Goal: Check status: Check status

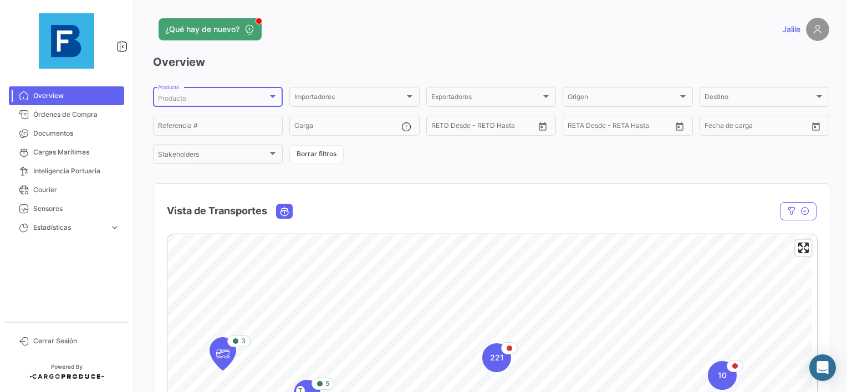
click at [219, 96] on div "Producto" at bounding box center [213, 99] width 110 height 8
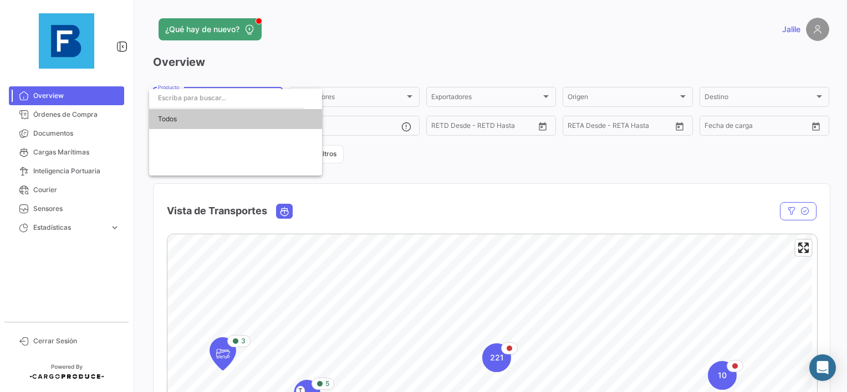
click at [403, 166] on div at bounding box center [423, 196] width 847 height 392
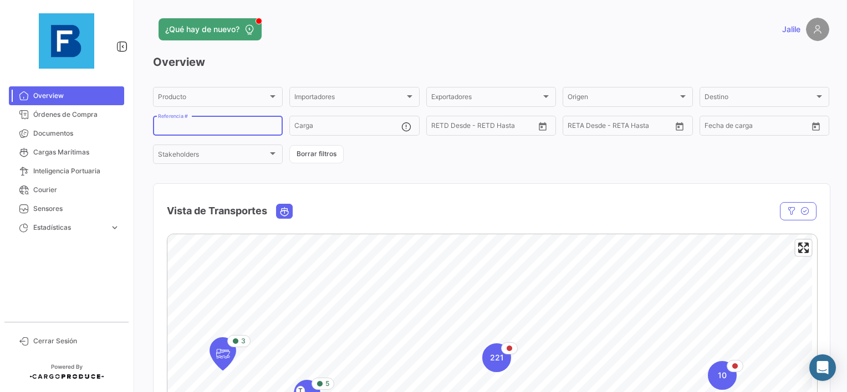
click at [218, 124] on input "Referencia #" at bounding box center [218, 128] width 120 height 8
paste input "257089370"
type input "257089370"
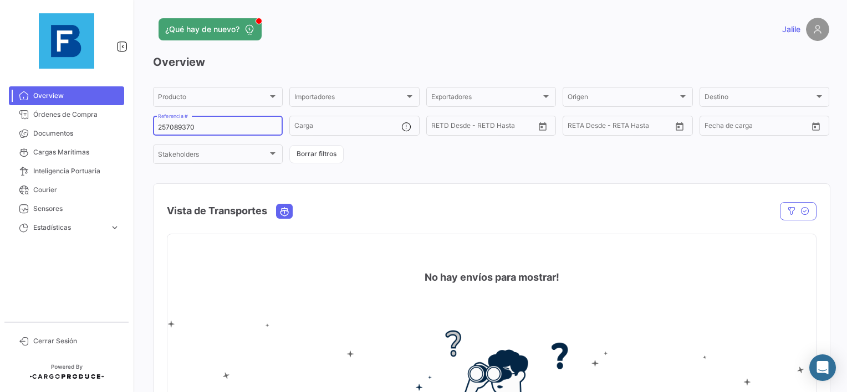
drag, startPoint x: 217, startPoint y: 131, endPoint x: 125, endPoint y: 132, distance: 92.5
click at [125, 132] on mat-sidenav-container "Overview Órdenes de Compra Documentos Cargas Marítimas Inteligencia Portuaria C…" at bounding box center [423, 196] width 847 height 392
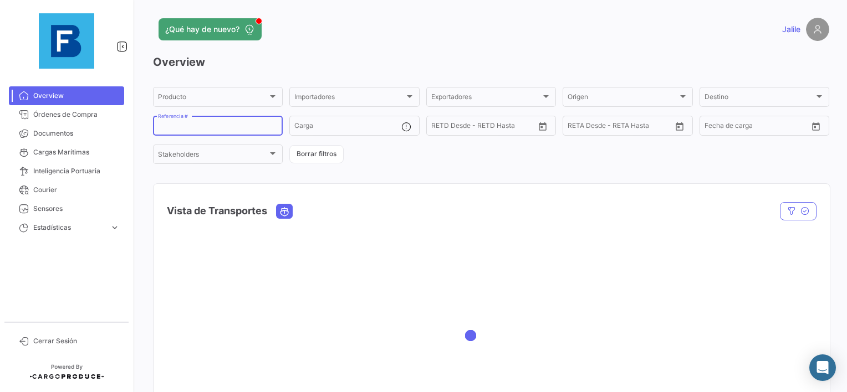
click at [411, 167] on div "Overview Producto Producto Importadores Importadores Exportadores Exportadores …" at bounding box center [491, 250] width 676 height 393
click at [74, 113] on span "Órdenes de Compra" at bounding box center [76, 115] width 86 height 10
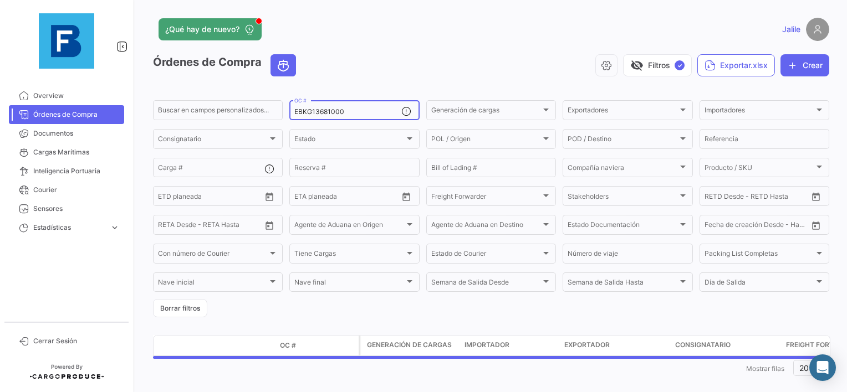
click at [314, 113] on input "EBKG13681000" at bounding box center [347, 112] width 106 height 8
paste input "25708937"
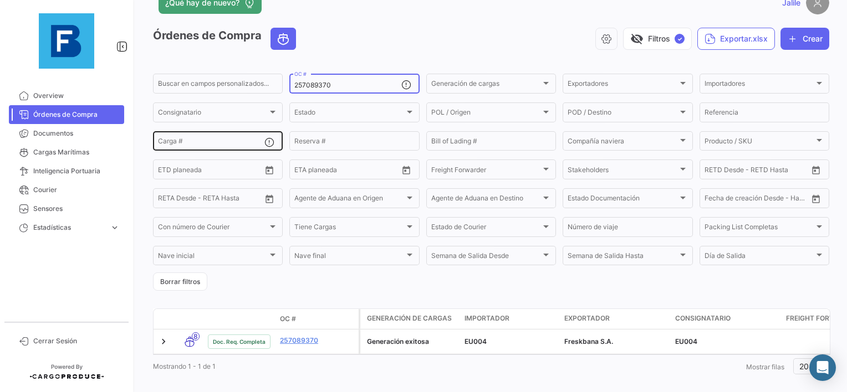
scroll to position [48, 0]
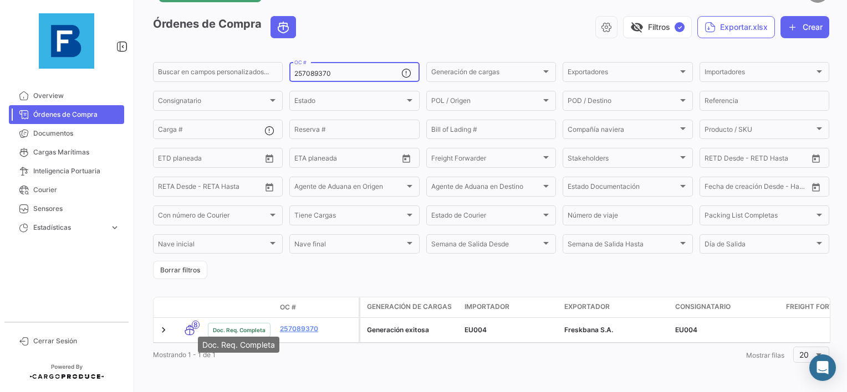
type input "257089370"
drag, startPoint x: 285, startPoint y: 339, endPoint x: 291, endPoint y: 341, distance: 6.5
drag, startPoint x: 291, startPoint y: 341, endPoint x: 337, endPoint y: 368, distance: 53.1
click at [337, 367] on div "¿Qué hay de nuevo? Jalile Órdenes de Compra visibility_off Filtros ✓ Exportar.x…" at bounding box center [490, 196] width 711 height 392
click at [320, 355] on div "Mostrando 1 - 1 de 1 1 Mostrar filas 20" at bounding box center [491, 355] width 676 height 20
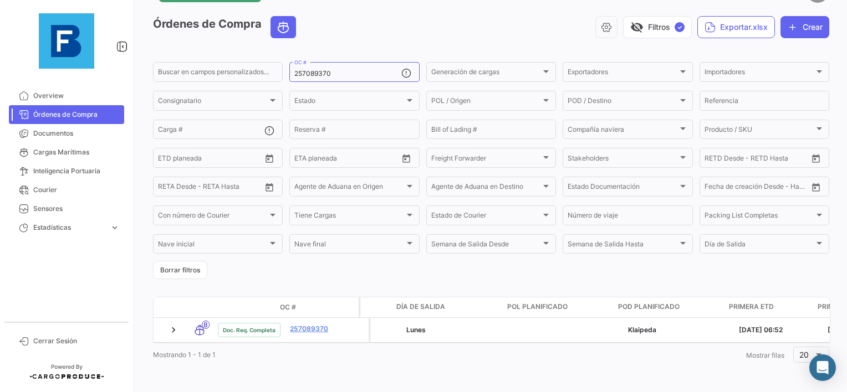
scroll to position [0, 732]
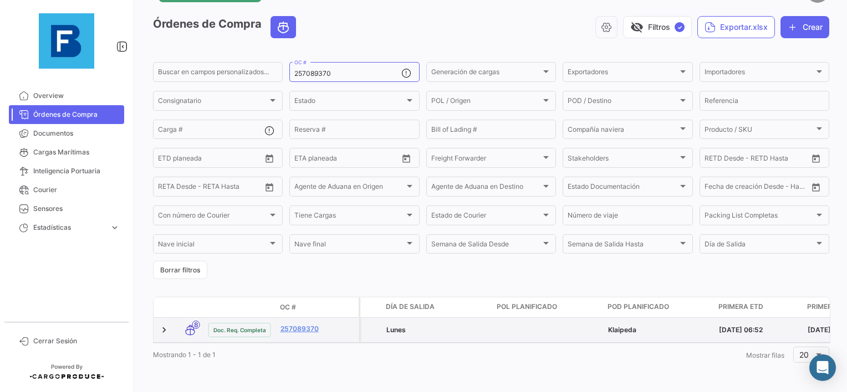
click at [519, 319] on datatable-body-cell at bounding box center [548, 330] width 111 height 24
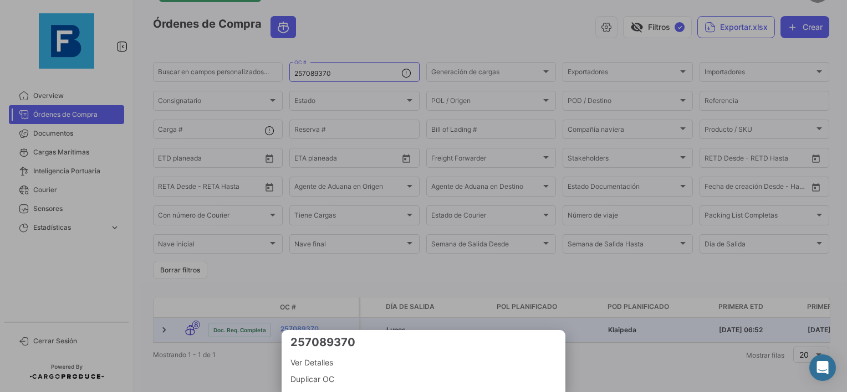
click at [652, 372] on div at bounding box center [423, 196] width 847 height 392
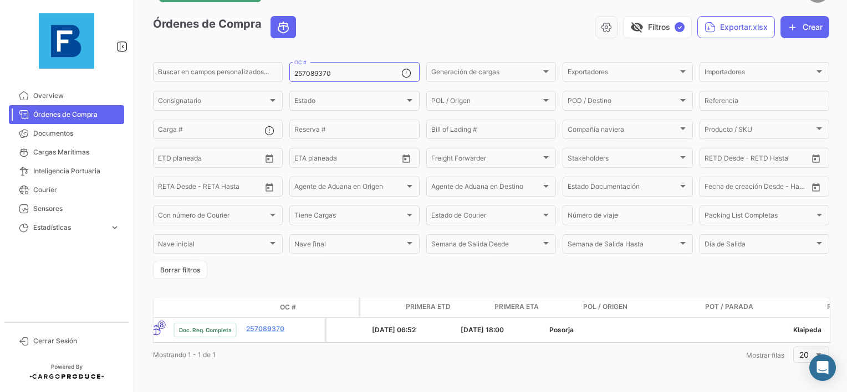
scroll to position [0, 1018]
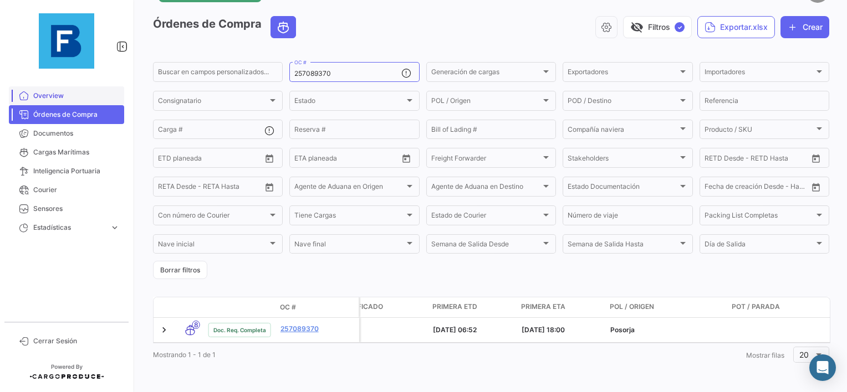
click at [66, 93] on span "Overview" at bounding box center [76, 96] width 86 height 10
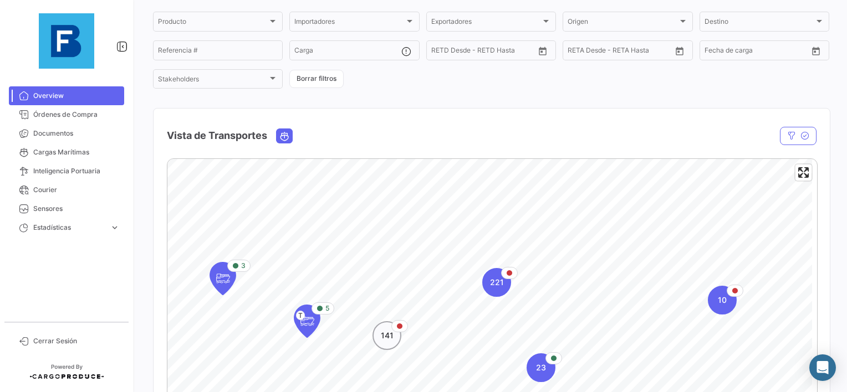
scroll to position [55, 0]
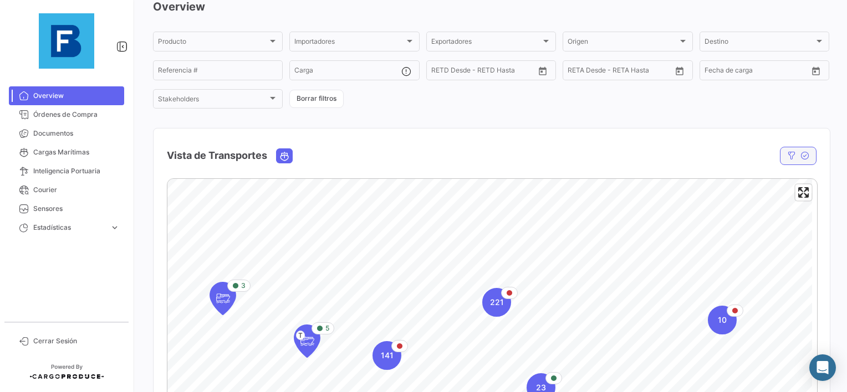
click at [800, 158] on icon "button" at bounding box center [804, 155] width 9 height 9
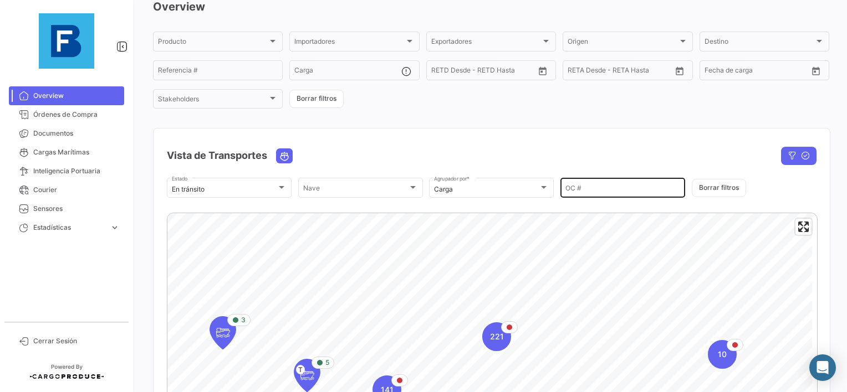
click at [602, 191] on input "OC #" at bounding box center [622, 190] width 115 height 8
paste input "257089370"
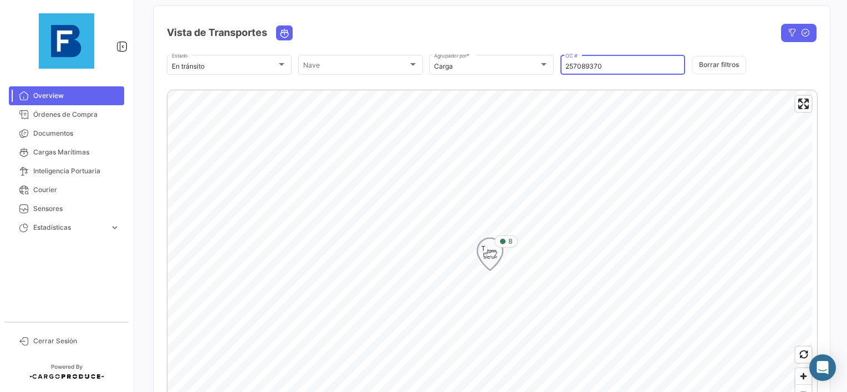
scroll to position [166, 0]
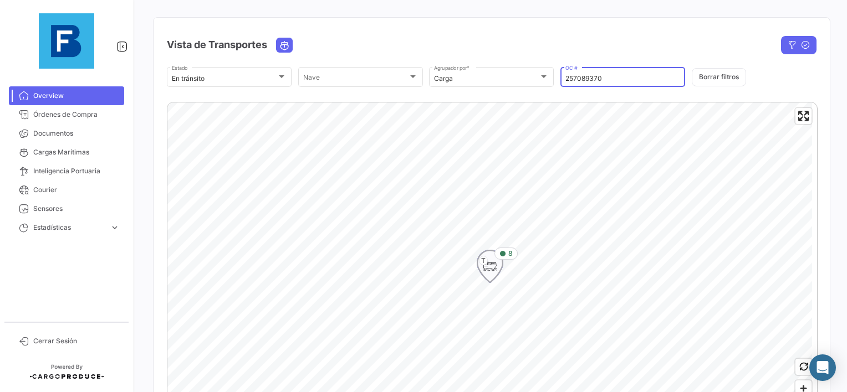
click at [499, 257] on icon "Map marker" at bounding box center [502, 253] width 7 height 7
type input "257089370"
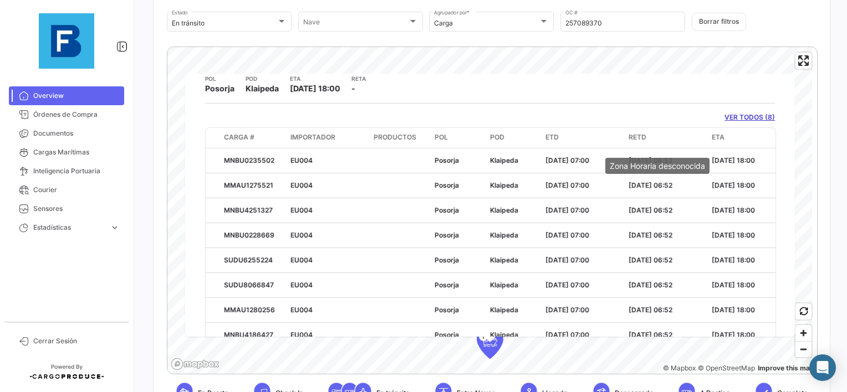
scroll to position [0, 0]
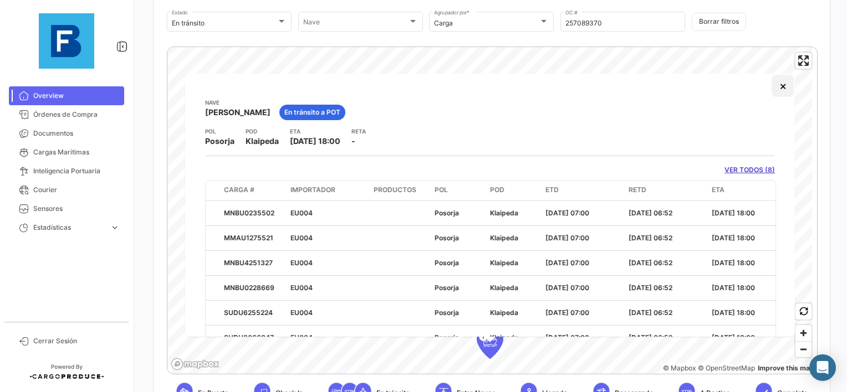
click at [771, 91] on button "×" at bounding box center [782, 86] width 22 height 22
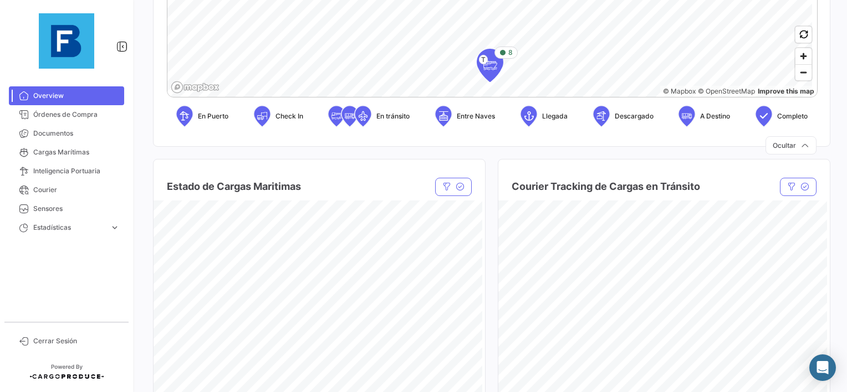
scroll to position [609, 0]
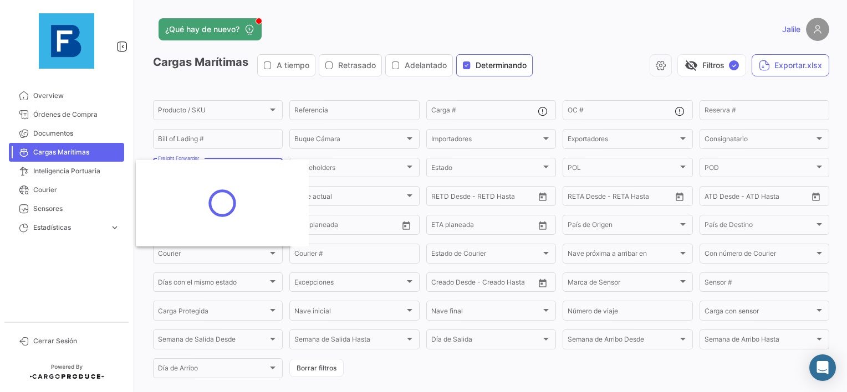
click at [223, 161] on div at bounding box center [222, 203] width 173 height 86
click at [101, 263] on div at bounding box center [423, 196] width 847 height 392
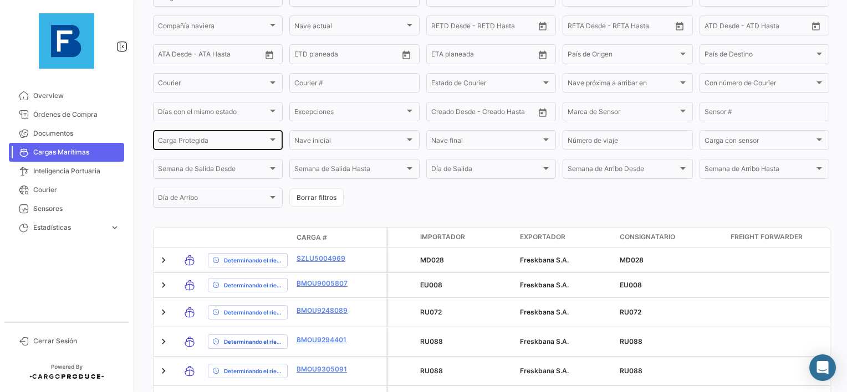
scroll to position [166, 0]
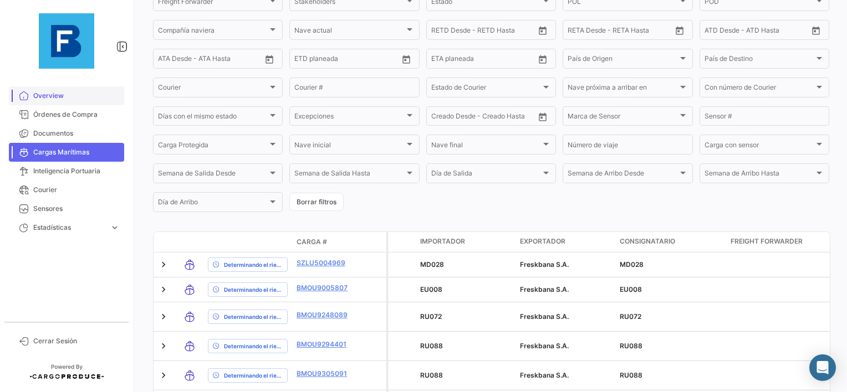
click at [91, 103] on link "Overview" at bounding box center [66, 95] width 115 height 19
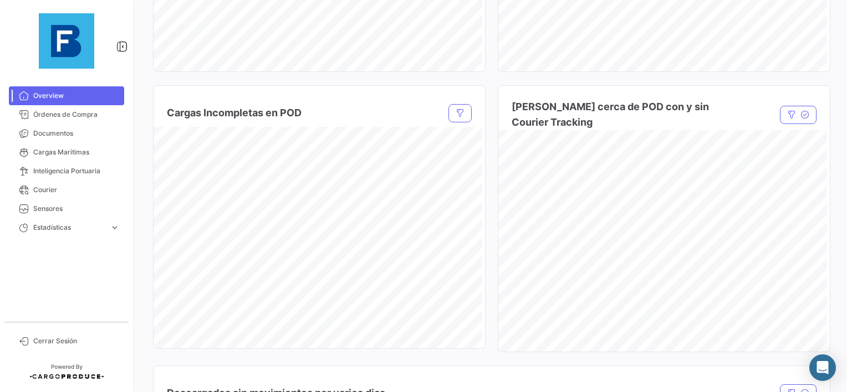
scroll to position [831, 0]
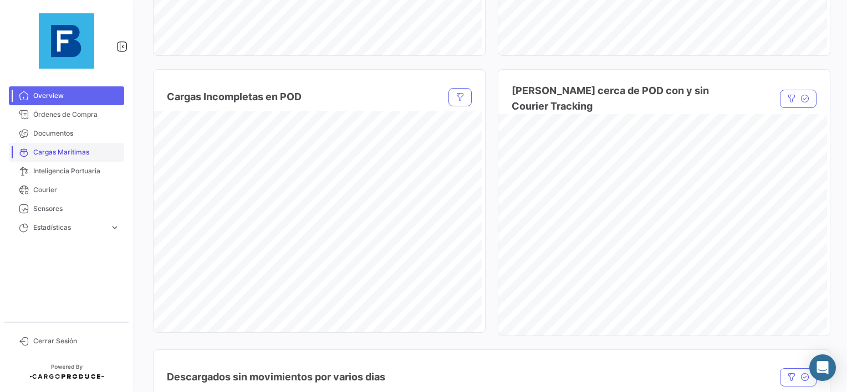
click at [82, 153] on span "Cargas Marítimas" at bounding box center [76, 152] width 86 height 10
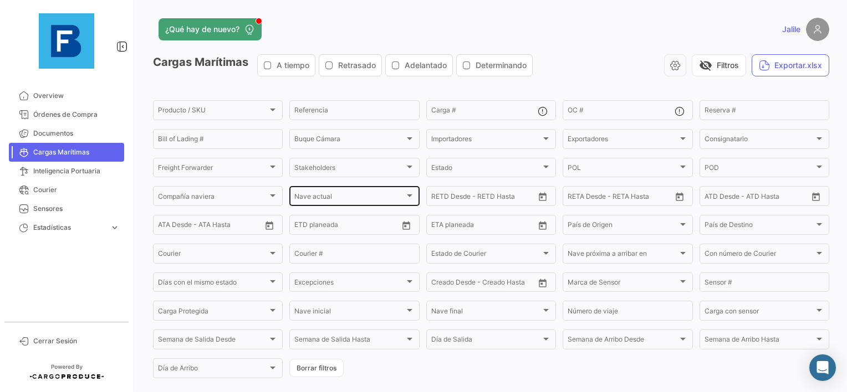
scroll to position [111, 0]
